Goal: Communication & Community: Share content

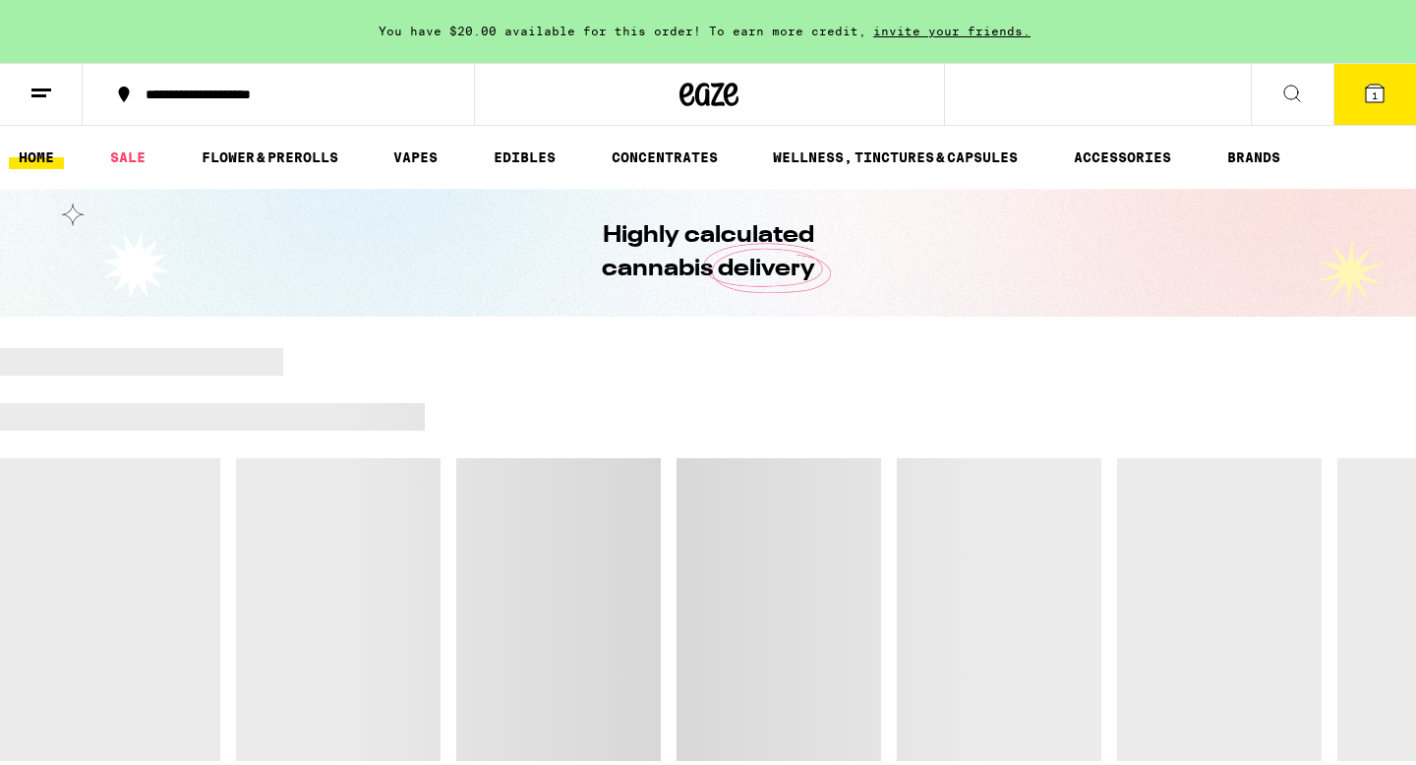
click at [46, 99] on icon at bounding box center [42, 94] width 24 height 24
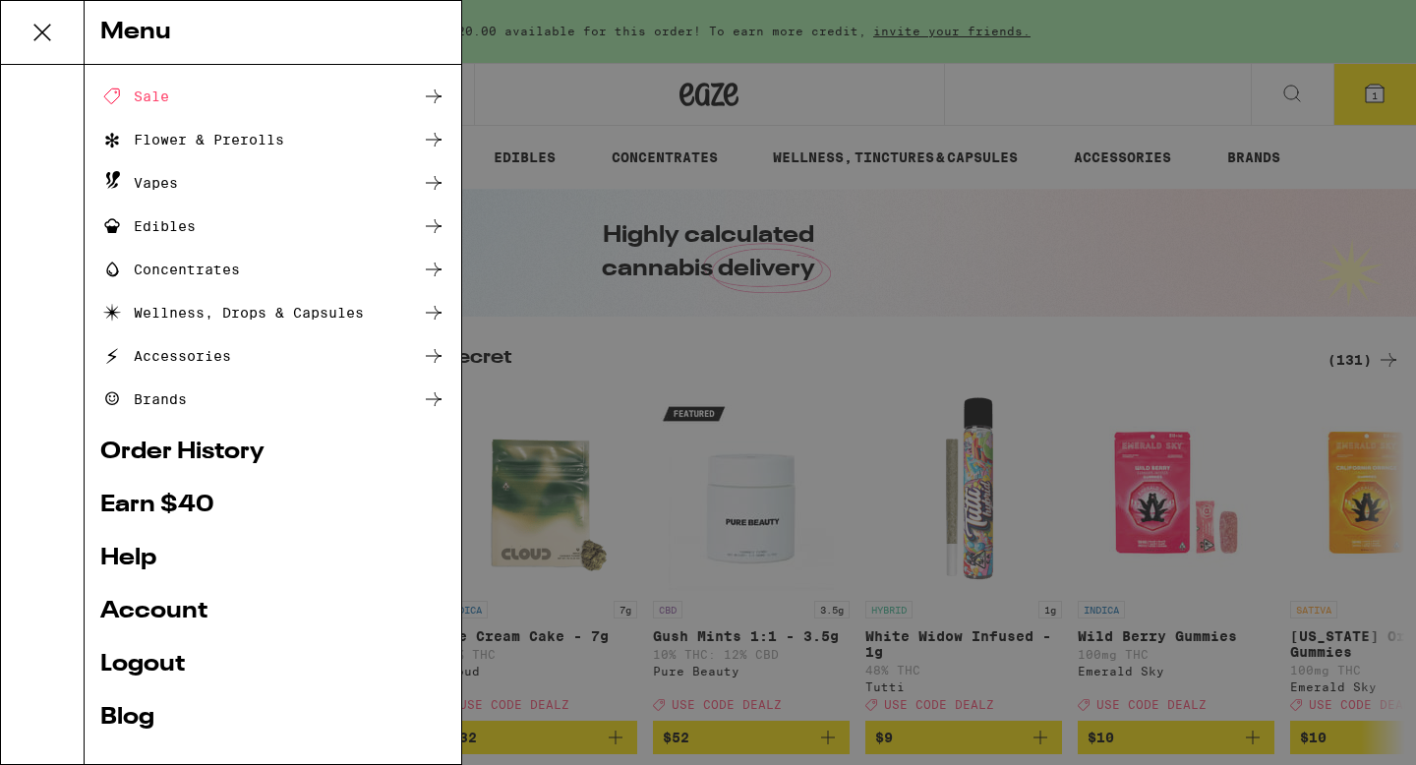
click at [179, 498] on link "Earn $ 40" at bounding box center [272, 506] width 345 height 24
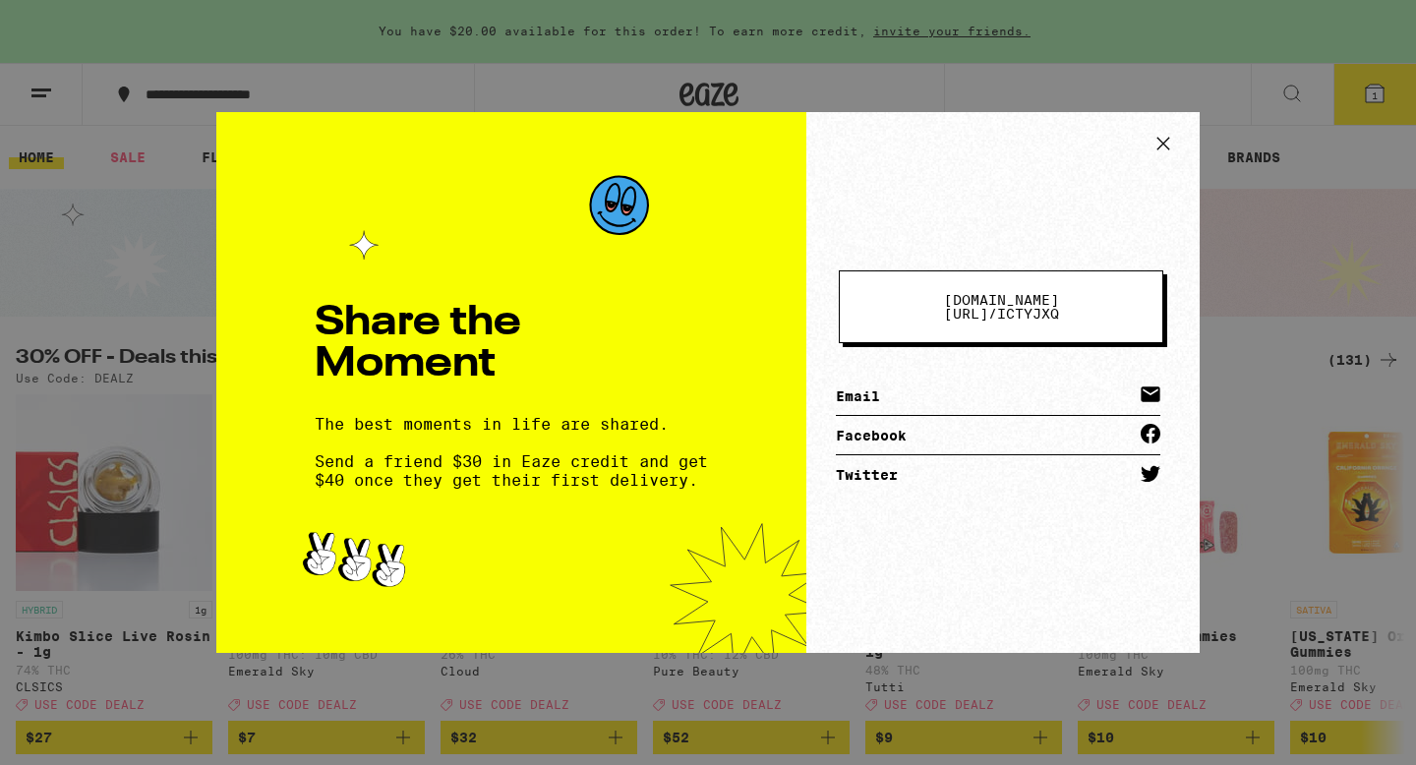
click at [1020, 306] on span "[DOMAIN_NAME][URL] /" at bounding box center [1001, 307] width 115 height 30
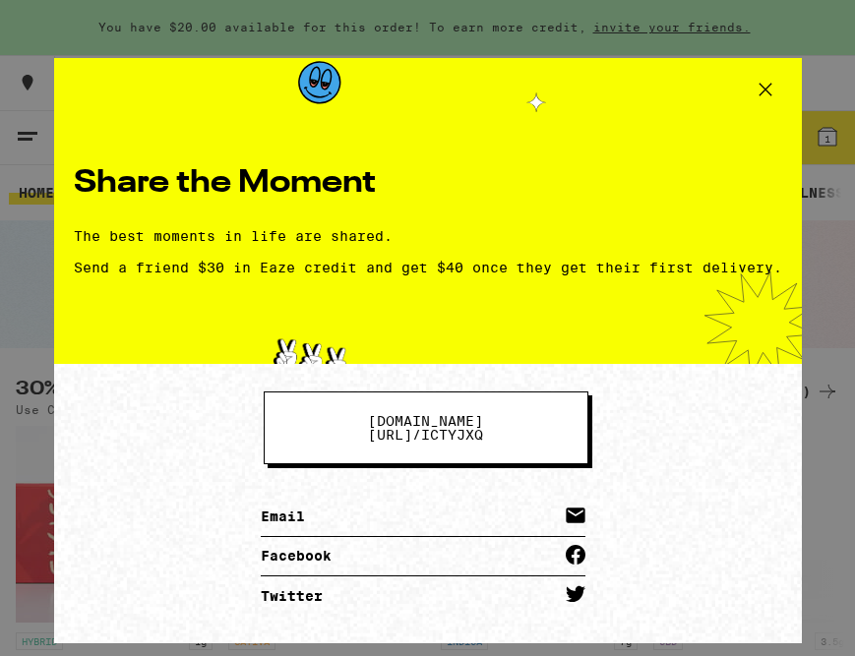
click at [765, 90] on icon at bounding box center [765, 90] width 30 height 30
